Goal: Information Seeking & Learning: Learn about a topic

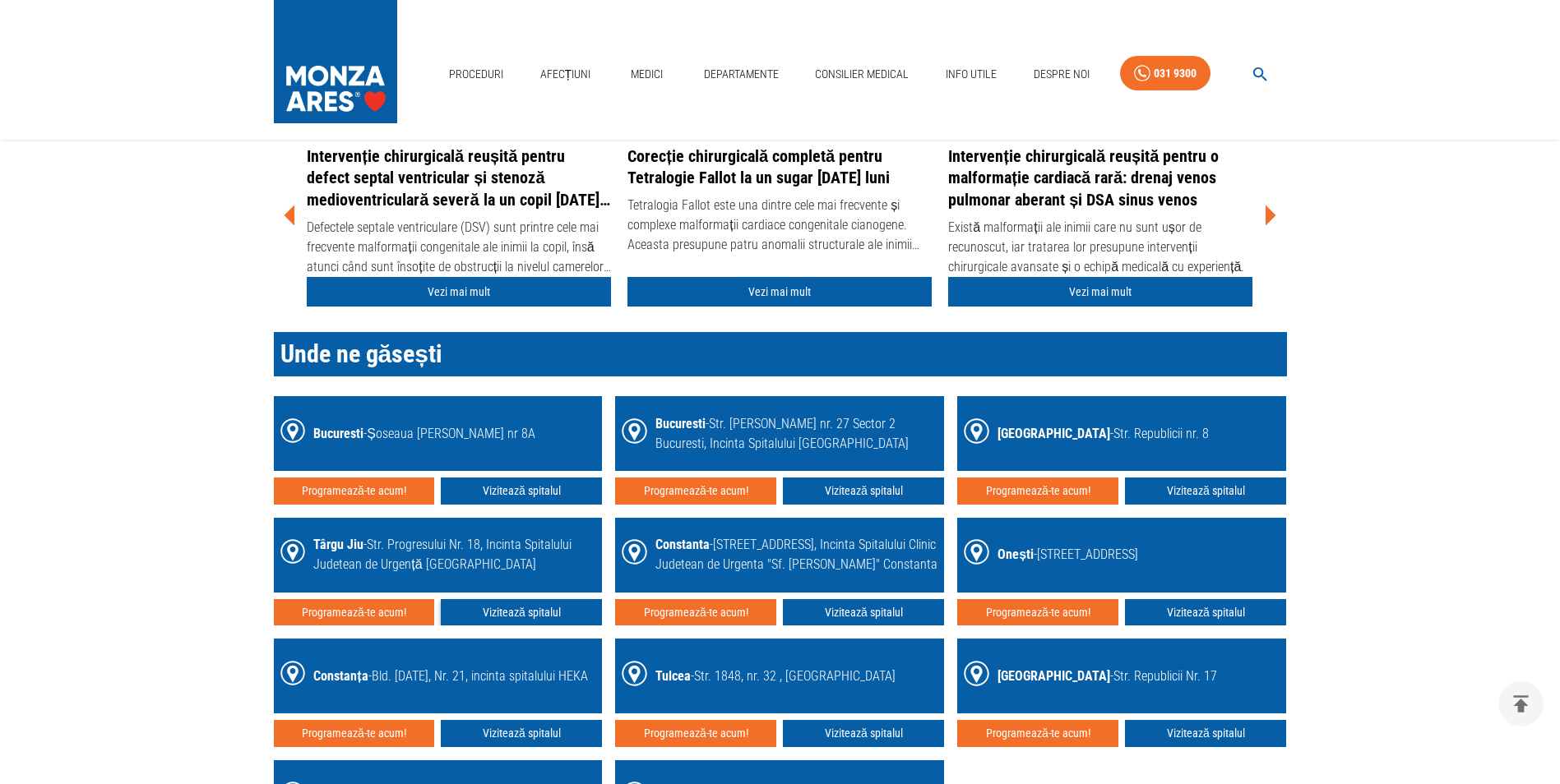
scroll to position [2384, 0]
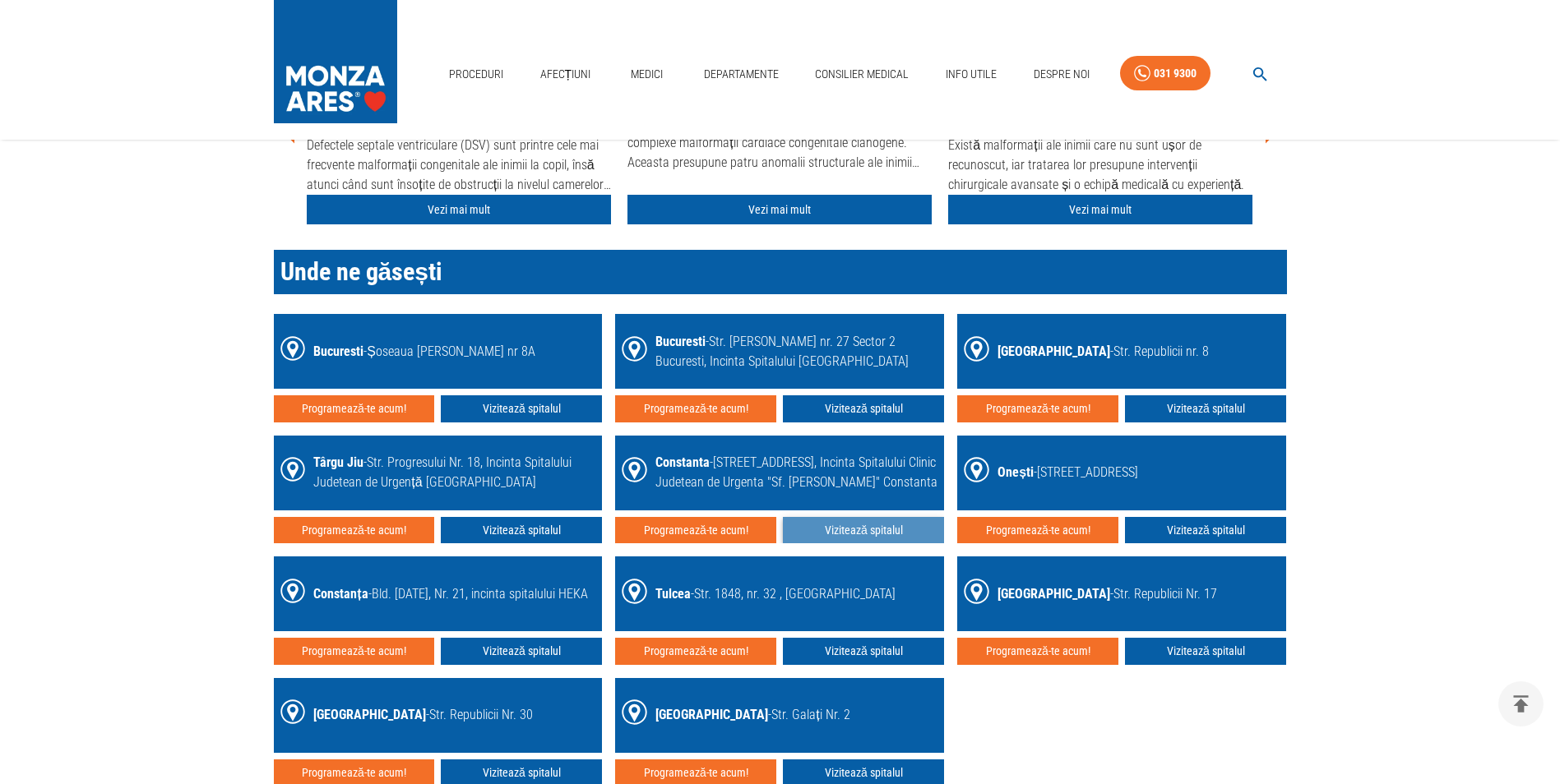
click at [822, 534] on link "Vizitează spitalul" at bounding box center [862, 531] width 161 height 27
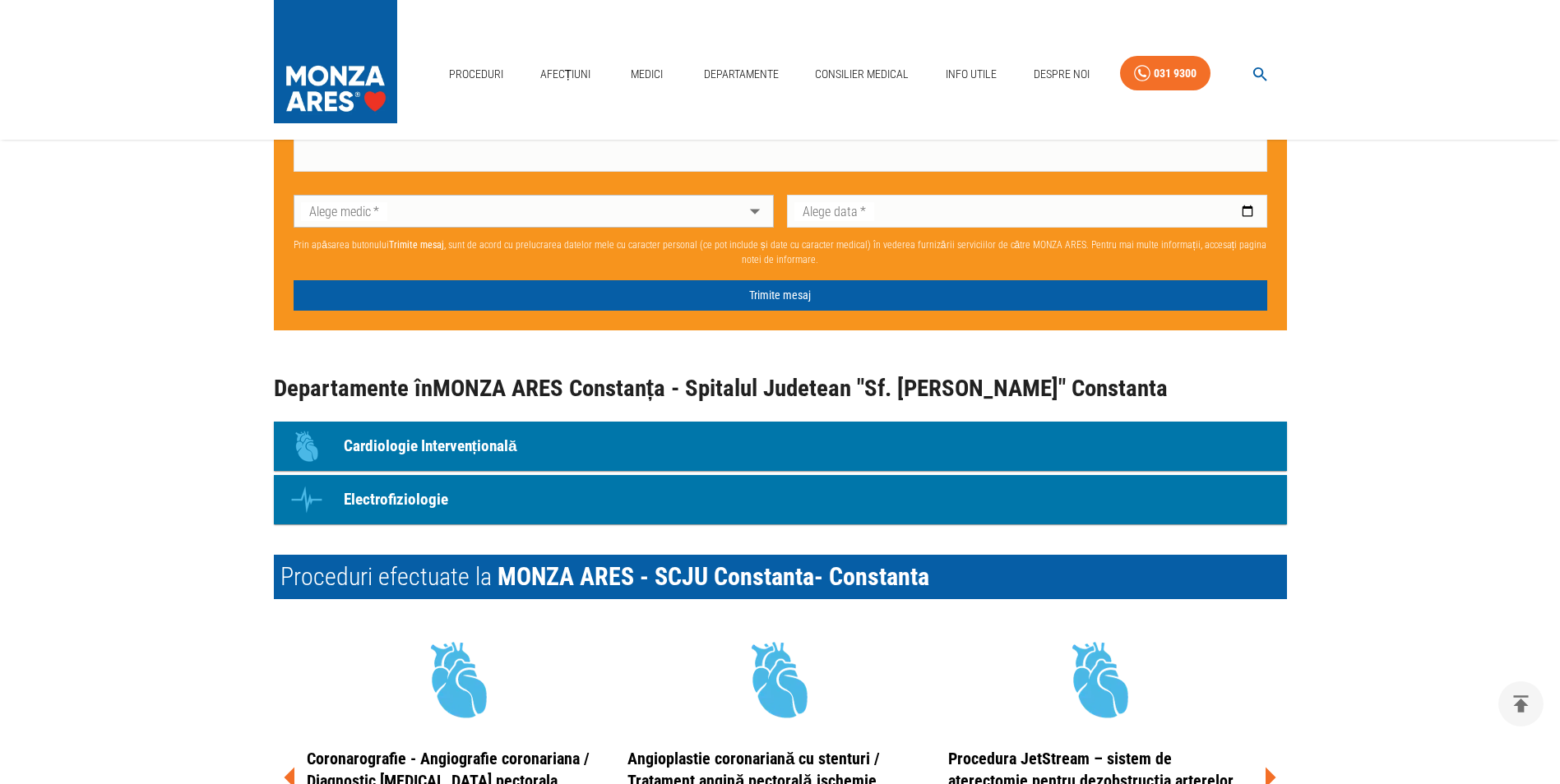
scroll to position [1726, 0]
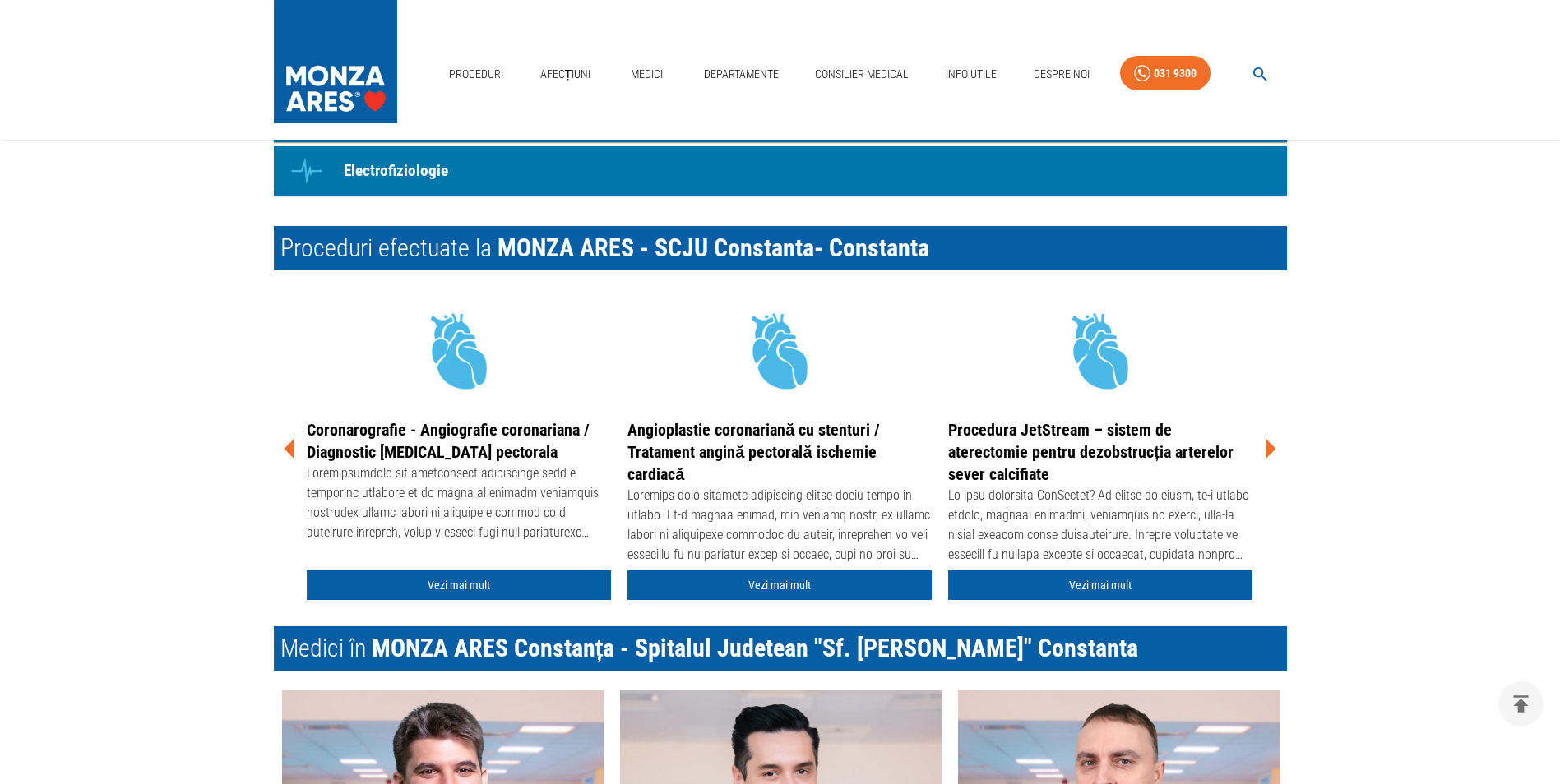
click at [1259, 448] on icon at bounding box center [1269, 448] width 49 height 49
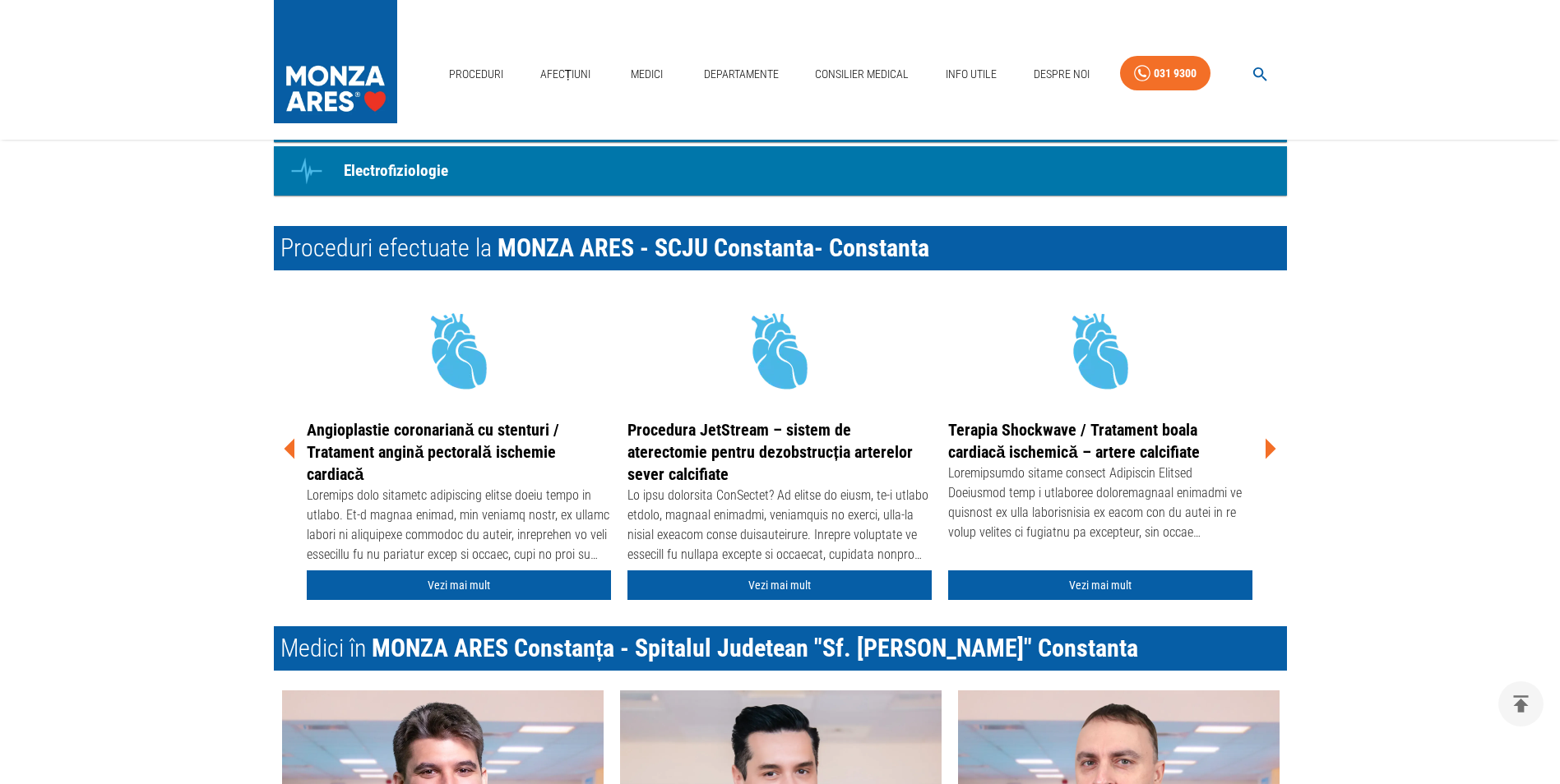
click at [1259, 448] on icon at bounding box center [1269, 448] width 49 height 49
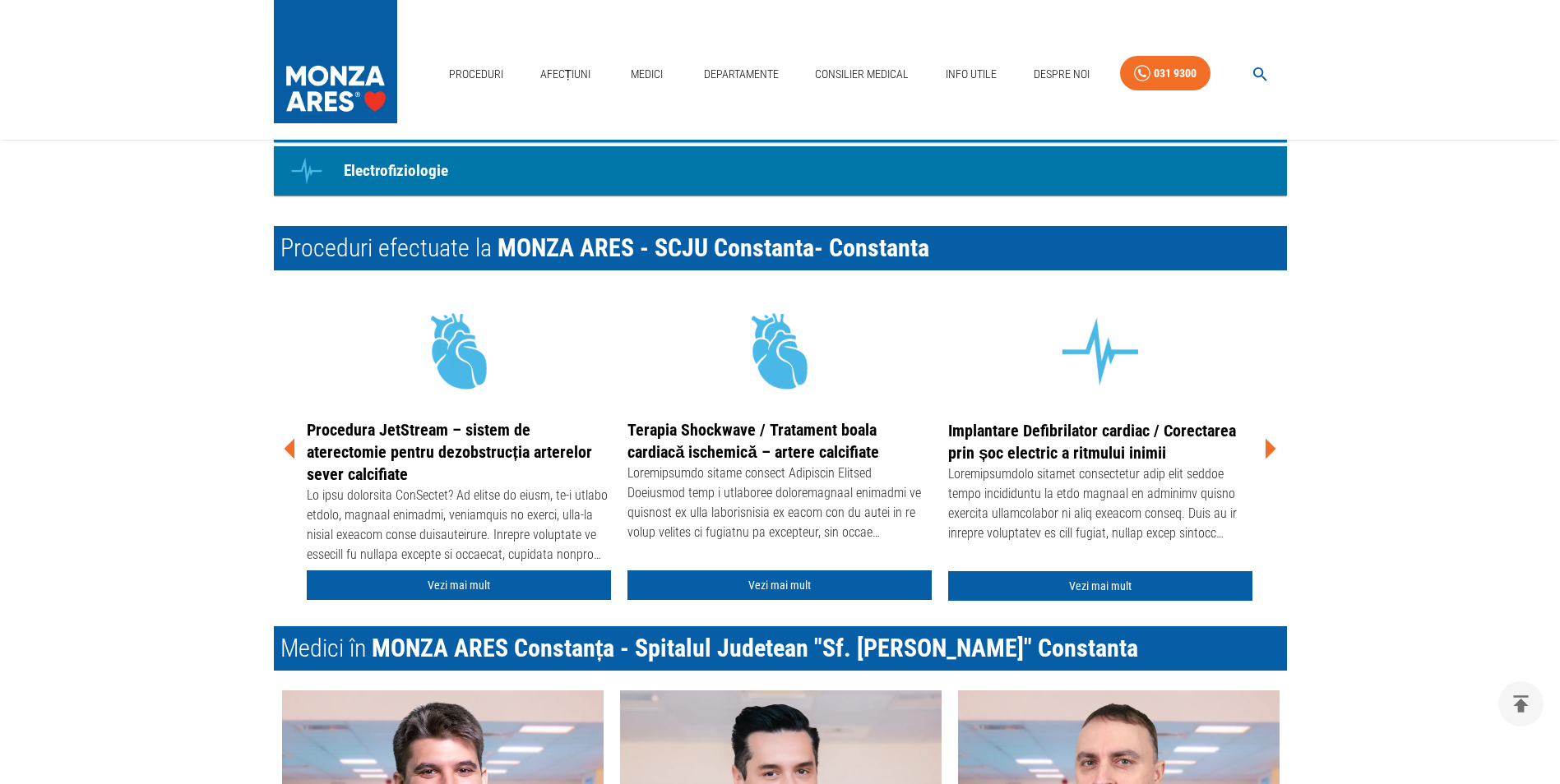
click at [1259, 448] on icon at bounding box center [1269, 448] width 49 height 49
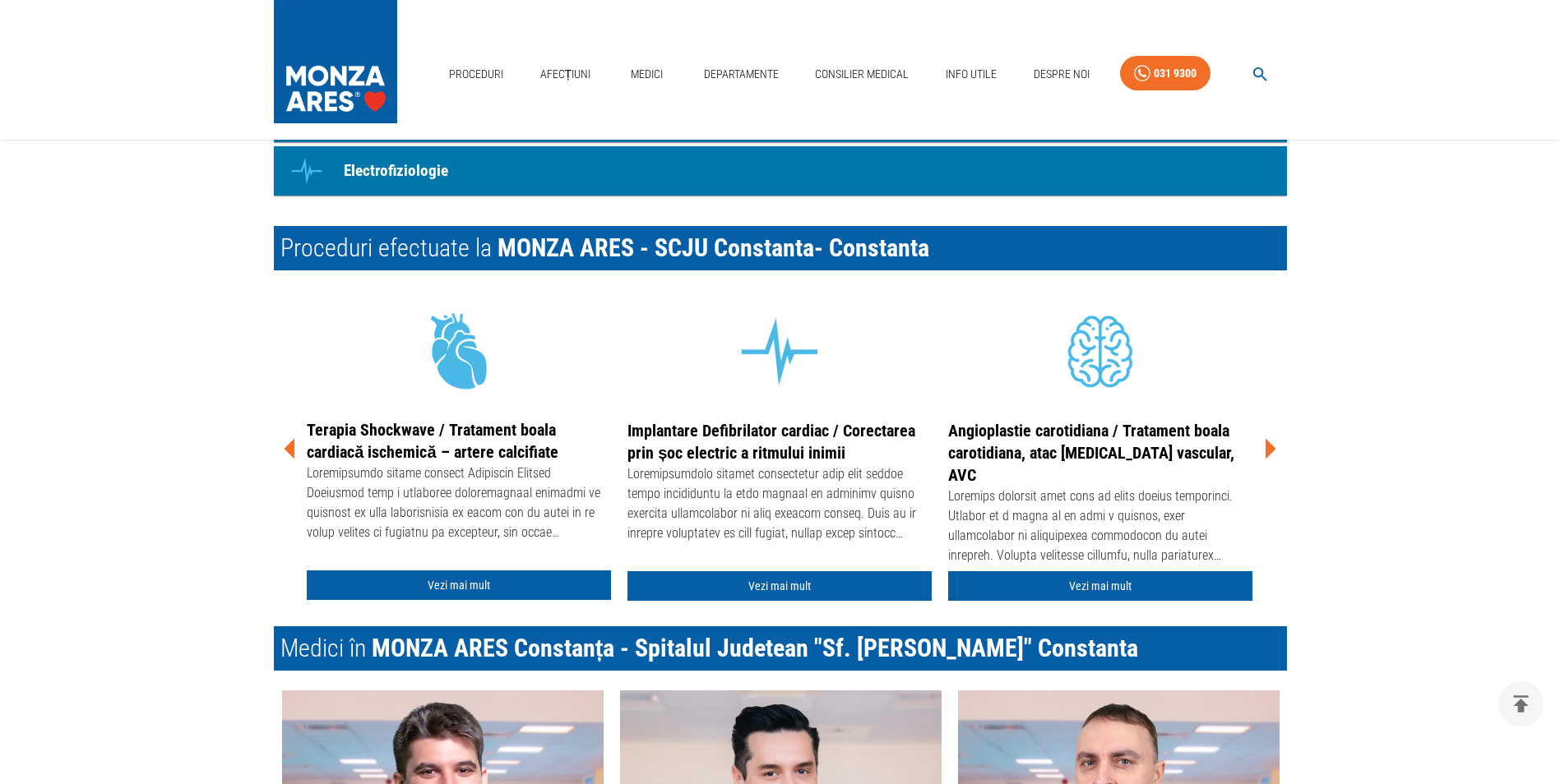
click at [1259, 448] on icon at bounding box center [1269, 448] width 49 height 49
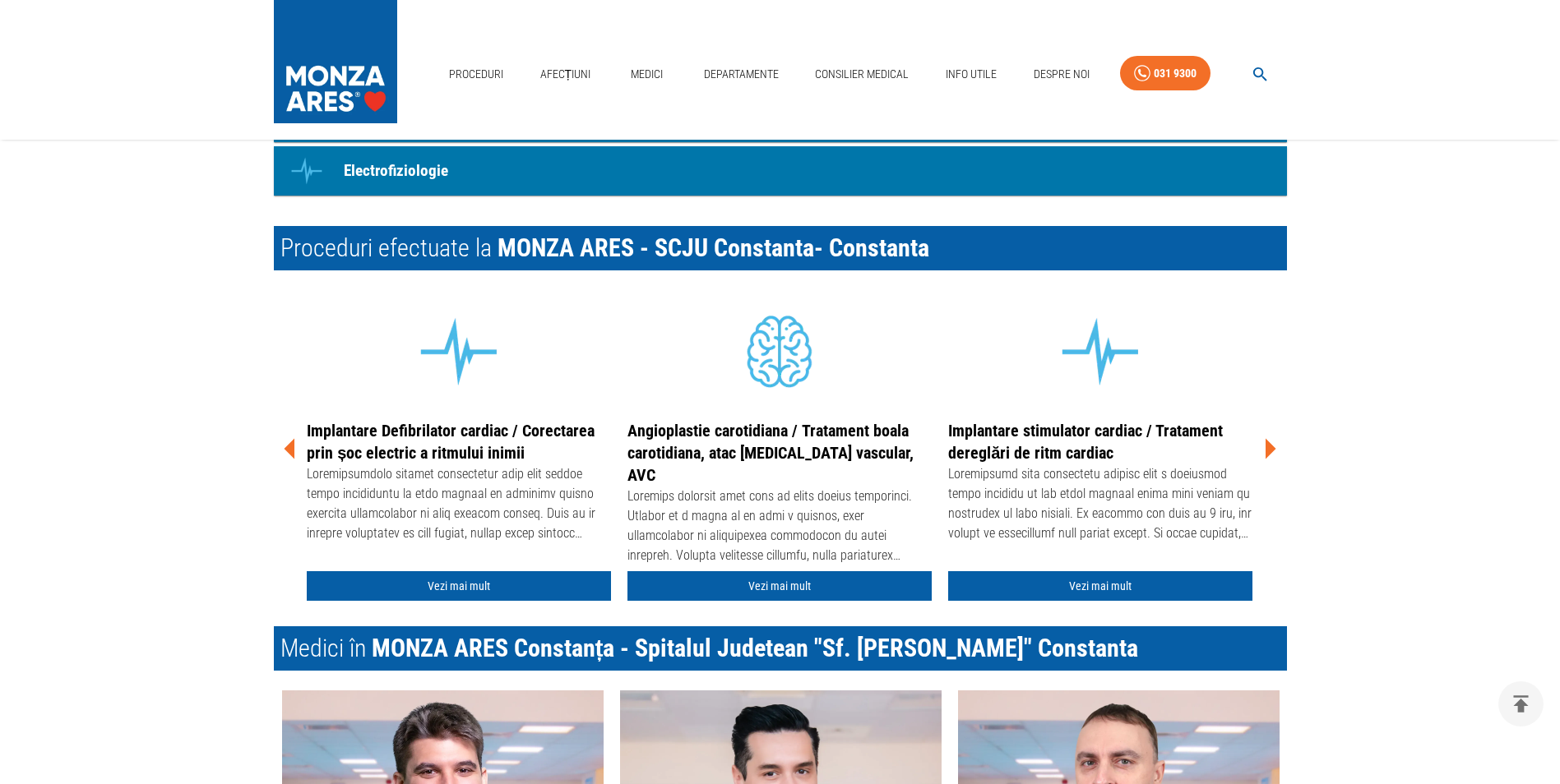
click at [1259, 448] on icon at bounding box center [1269, 448] width 49 height 49
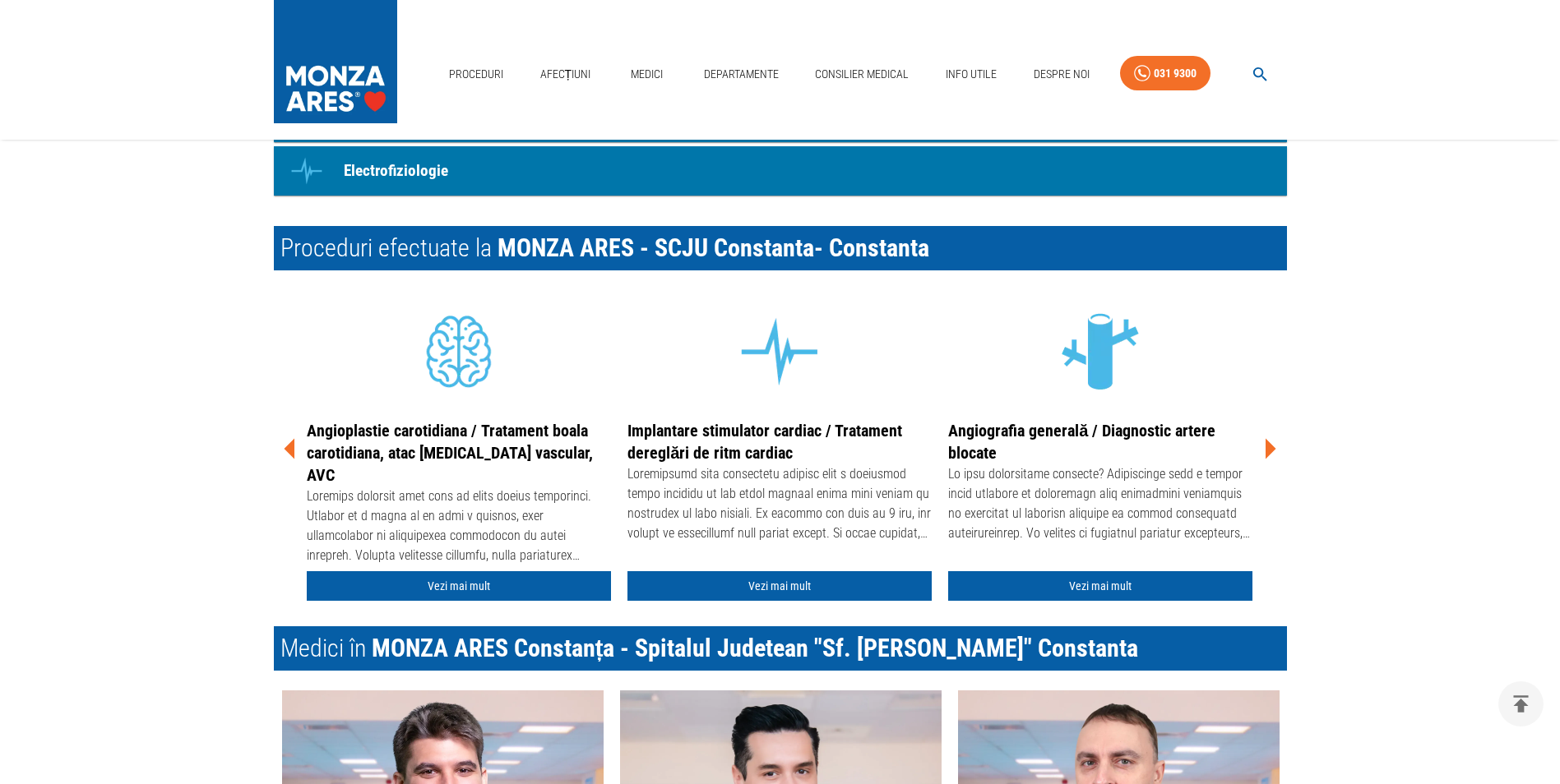
click at [1259, 448] on icon at bounding box center [1269, 448] width 49 height 49
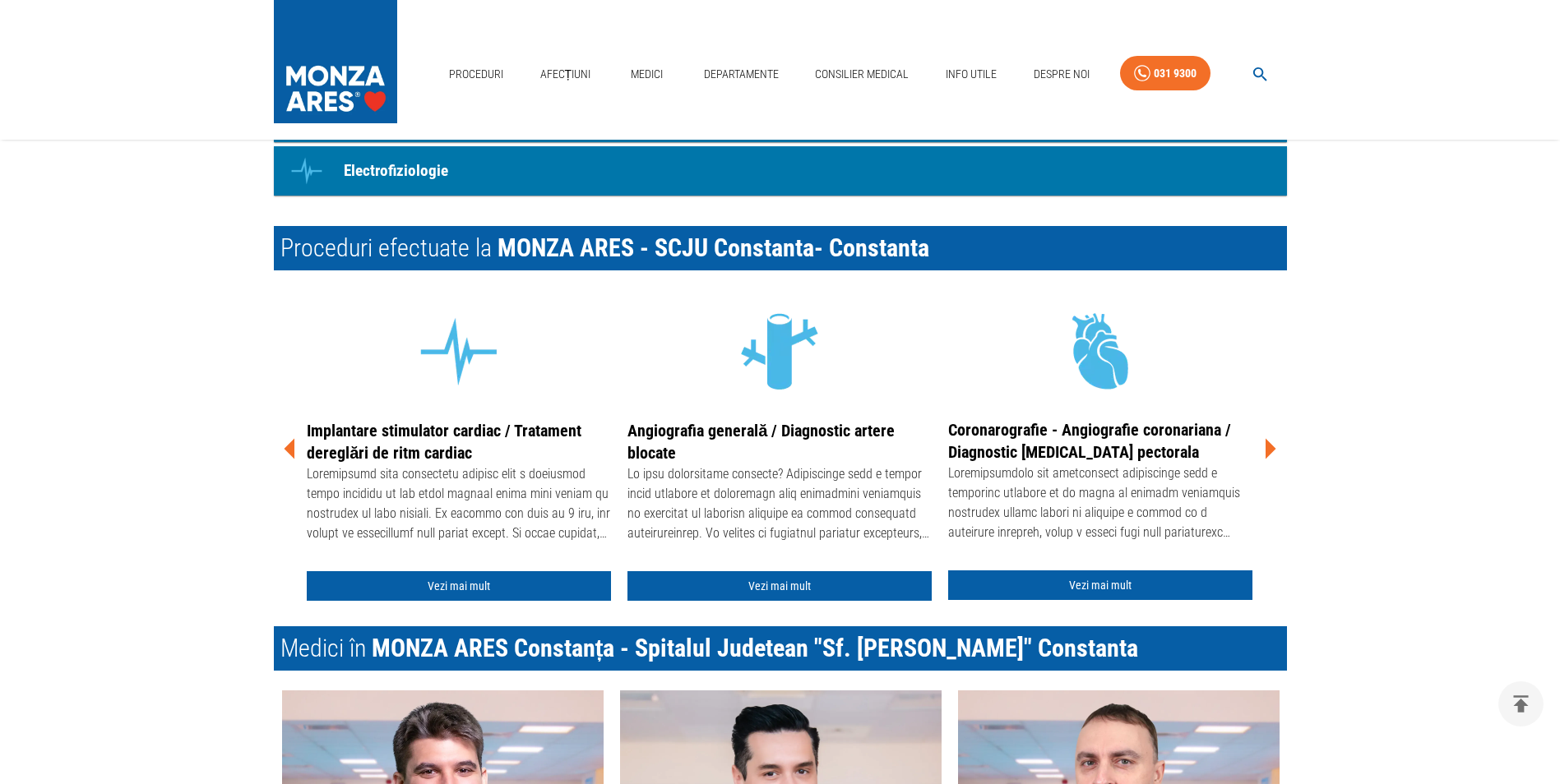
click at [1259, 448] on icon at bounding box center [1269, 448] width 49 height 49
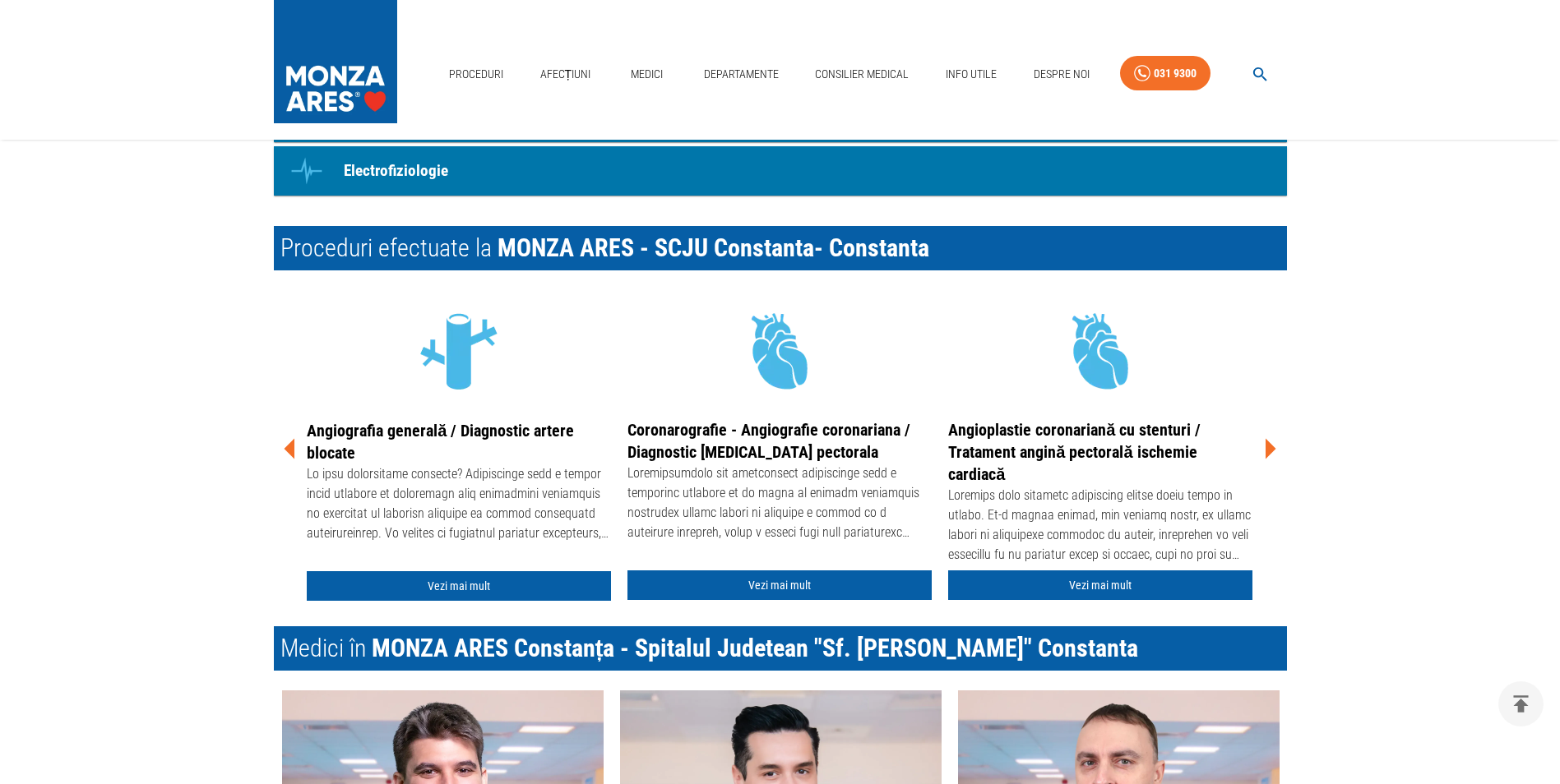
click at [1259, 448] on icon at bounding box center [1269, 448] width 49 height 49
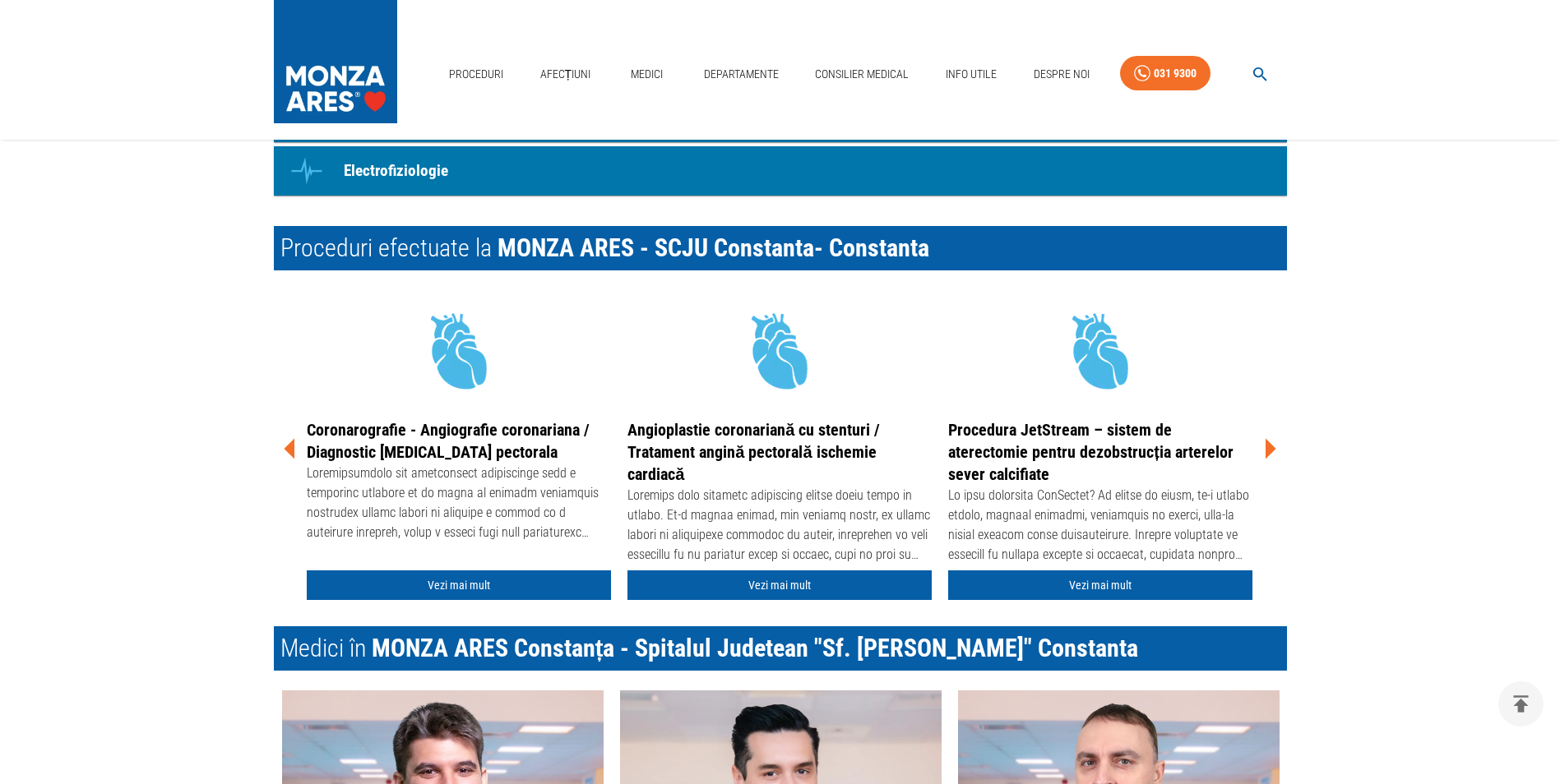
click at [1259, 448] on icon at bounding box center [1269, 448] width 49 height 49
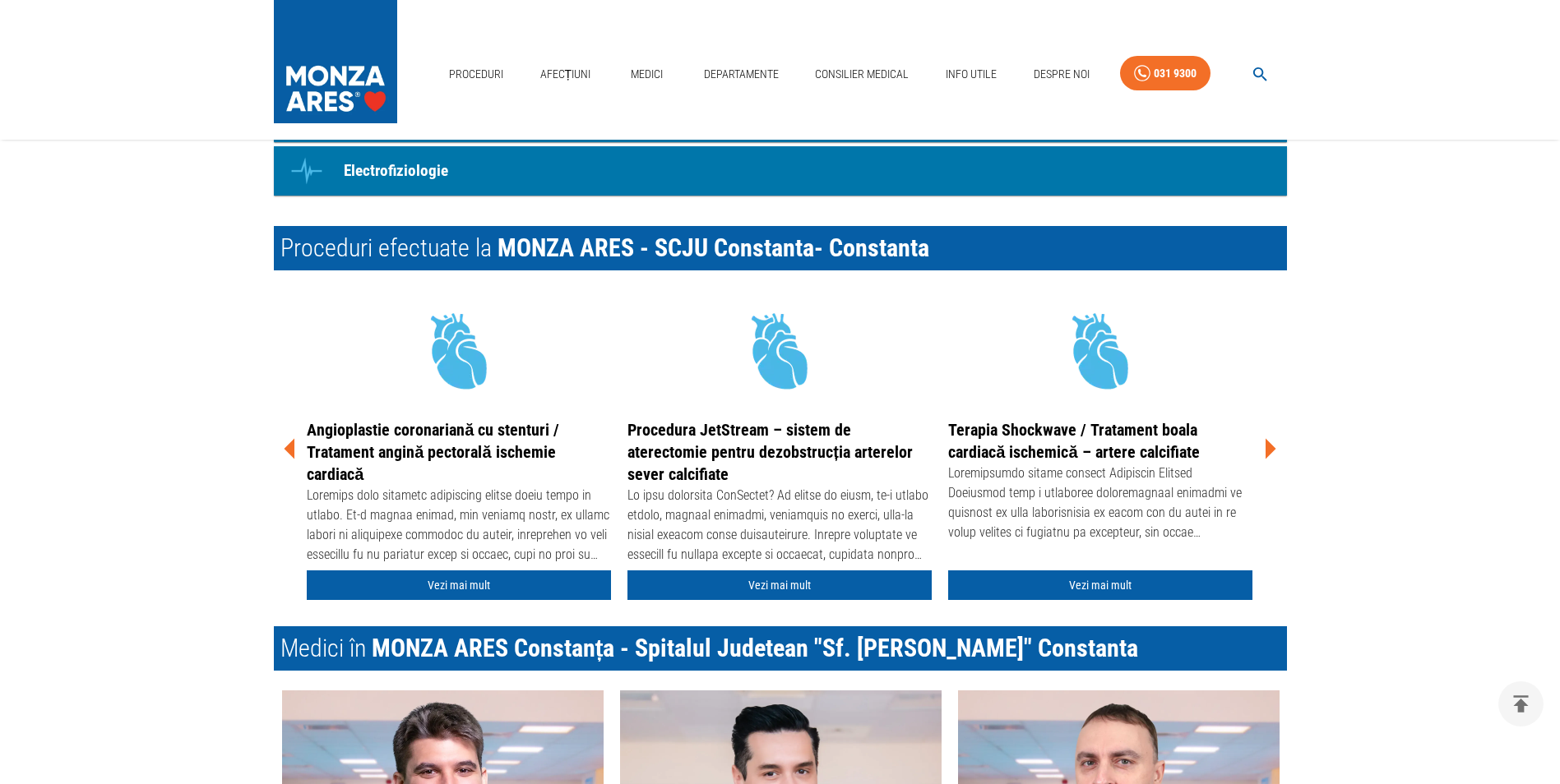
click at [1259, 448] on icon at bounding box center [1269, 448] width 49 height 49
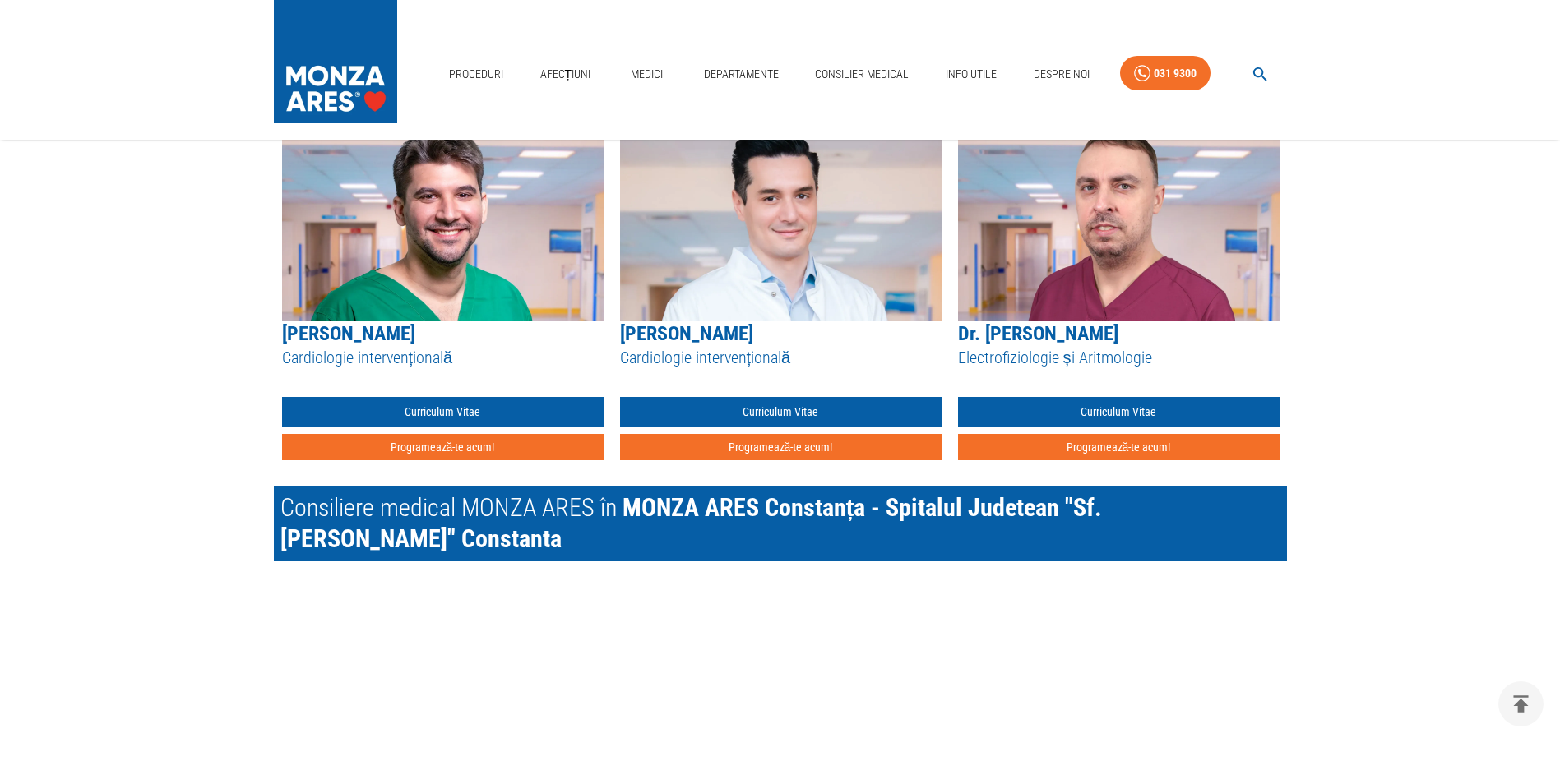
scroll to position [1973, 0]
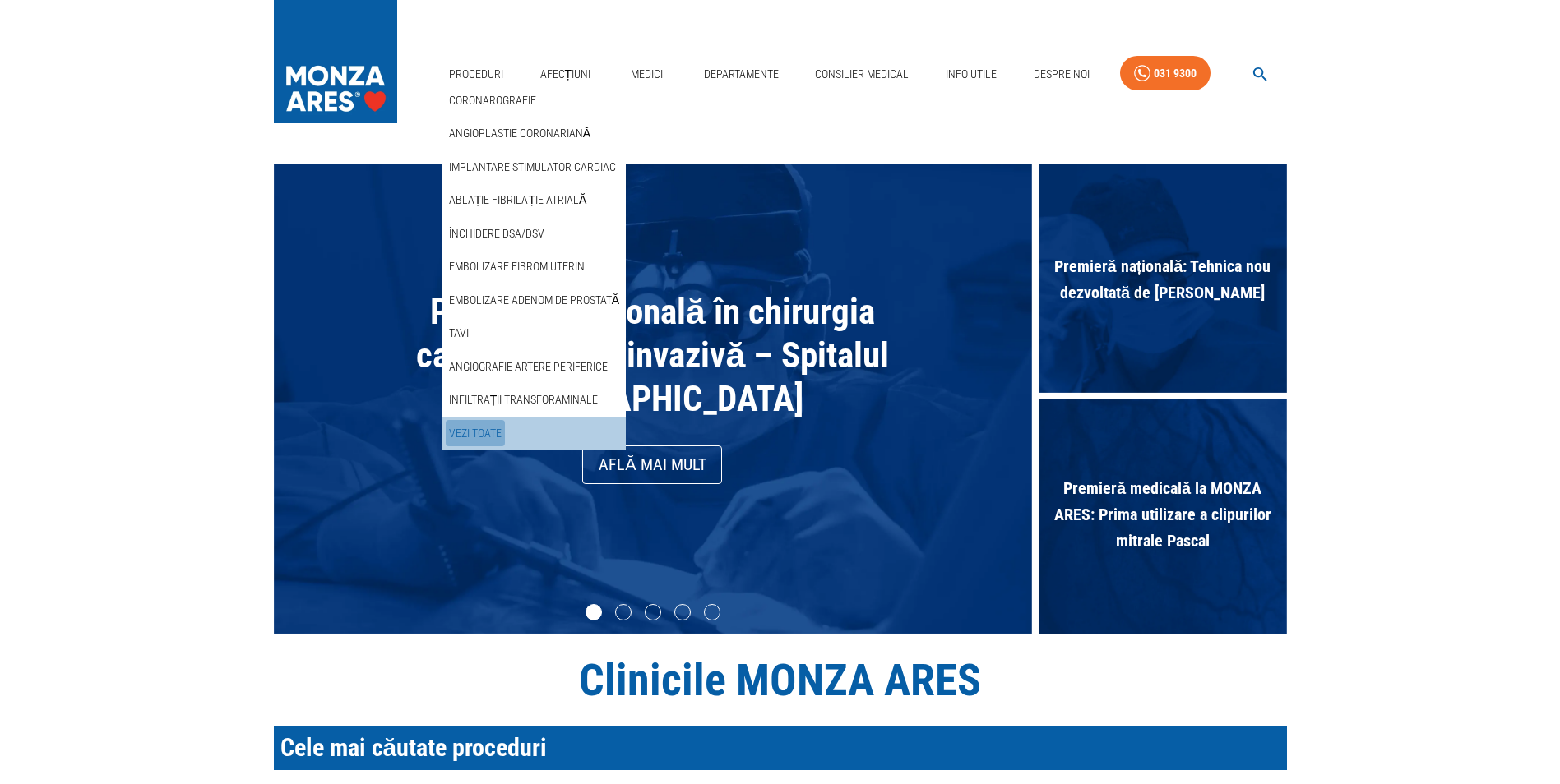
click at [494, 428] on link "Vezi Toate" at bounding box center [475, 433] width 59 height 27
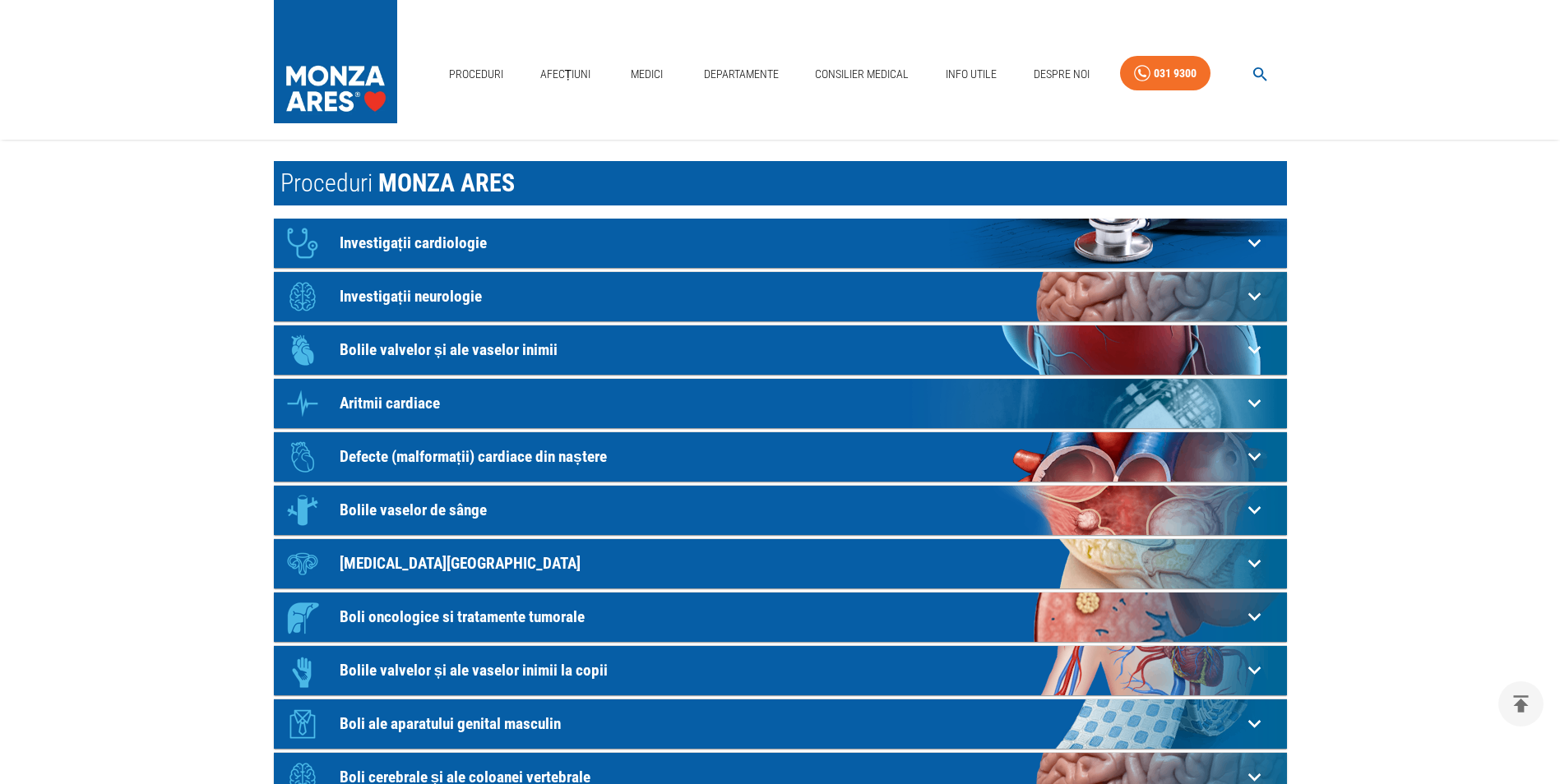
scroll to position [164, 0]
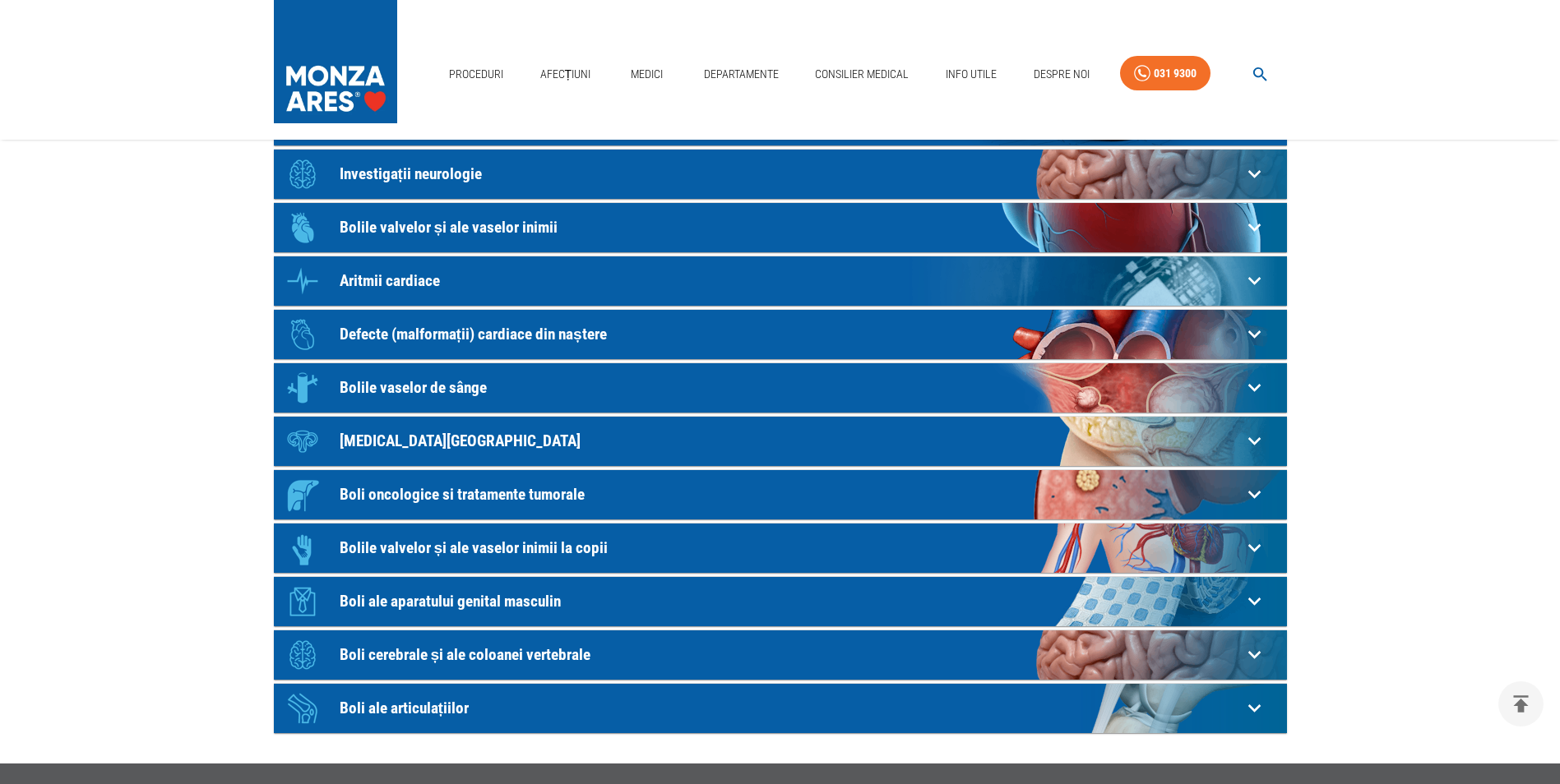
click at [415, 603] on p "Boli ale aparatului genital masculin" at bounding box center [791, 601] width 902 height 17
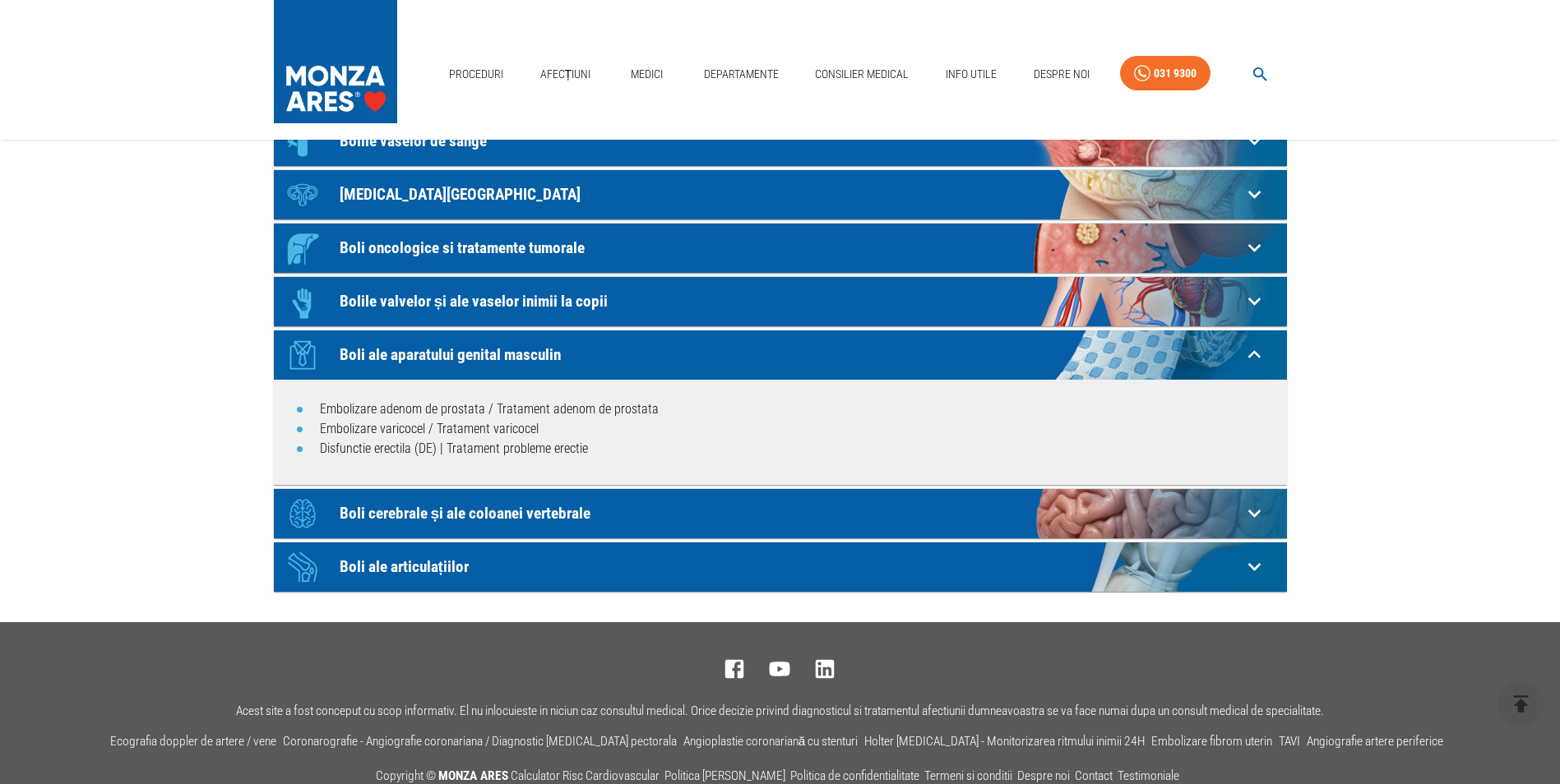
scroll to position [493, 0]
